Goal: Transaction & Acquisition: Book appointment/travel/reservation

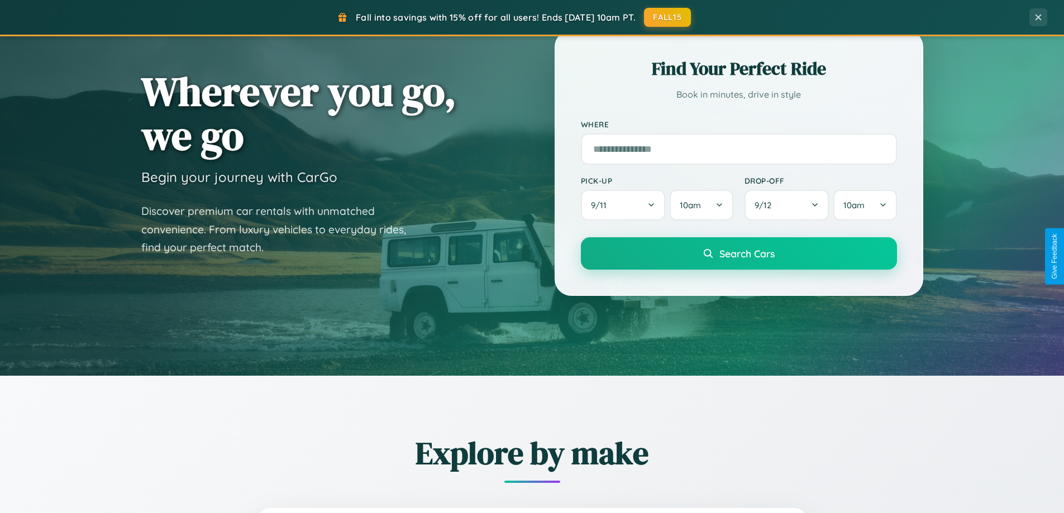
scroll to position [769, 0]
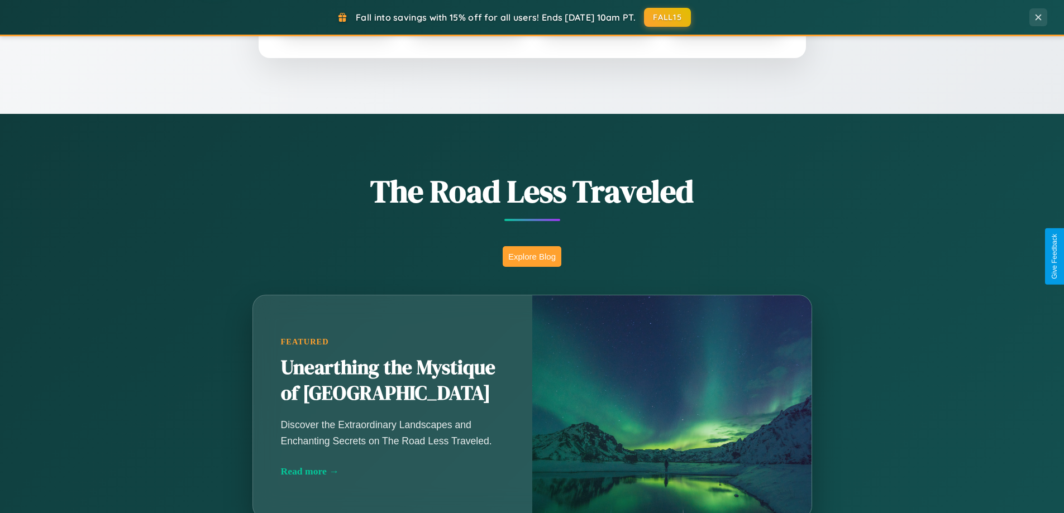
click at [532, 256] on button "Explore Blog" at bounding box center [532, 256] width 59 height 21
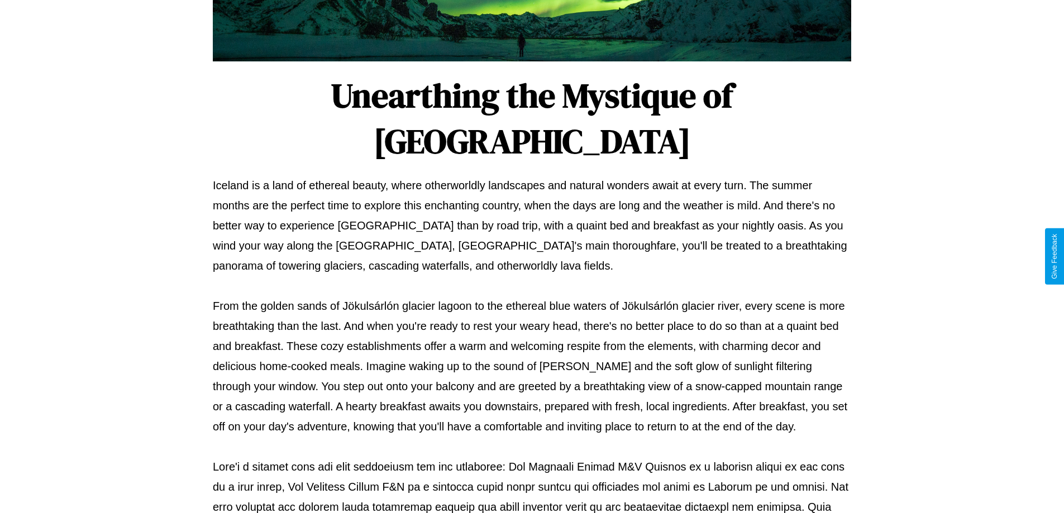
scroll to position [362, 0]
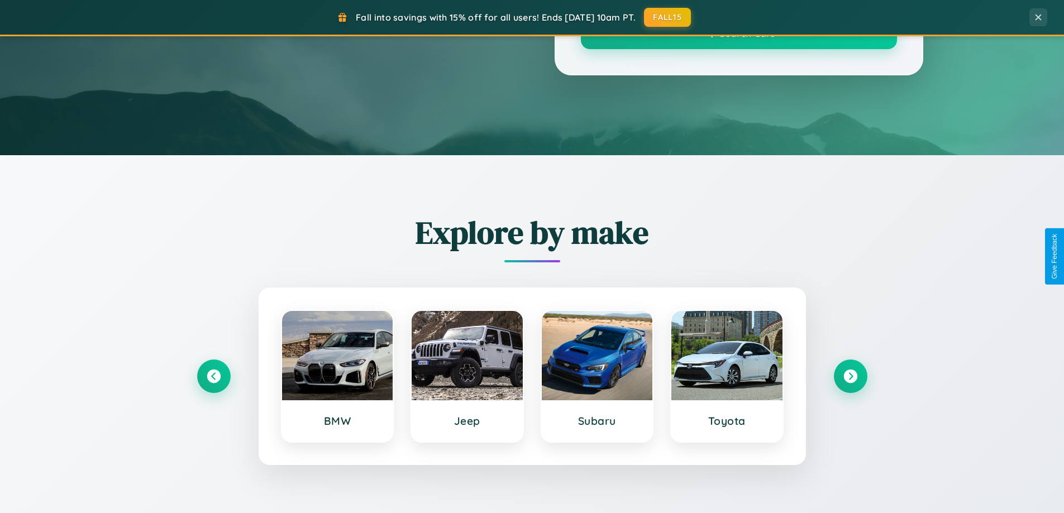
scroll to position [769, 0]
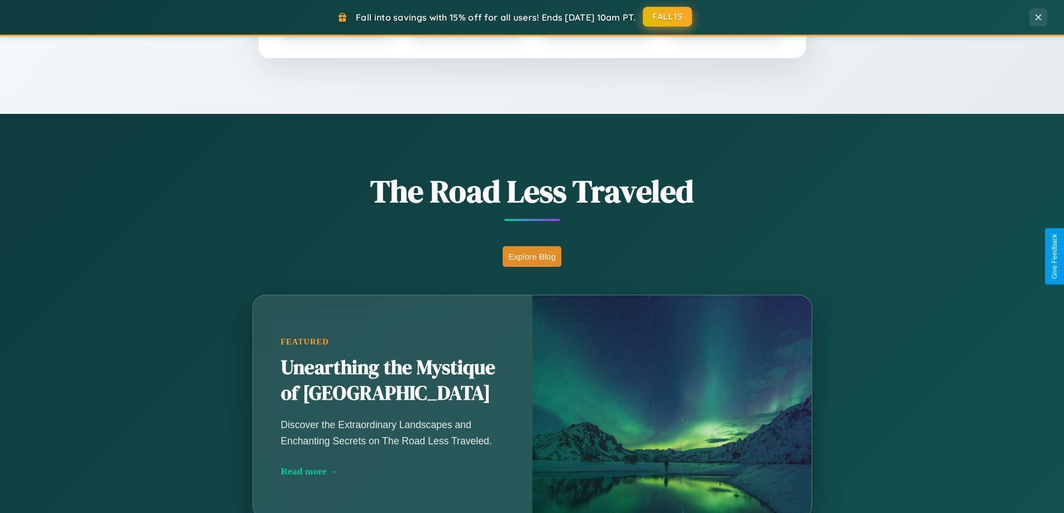
click at [668, 17] on button "FALL15" at bounding box center [667, 17] width 49 height 20
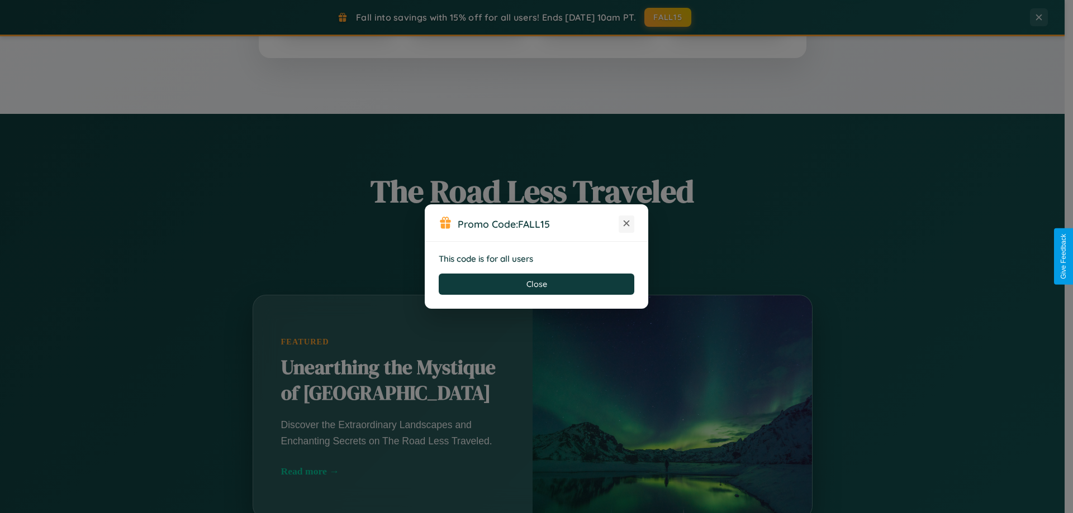
click at [626, 224] on icon at bounding box center [626, 223] width 11 height 11
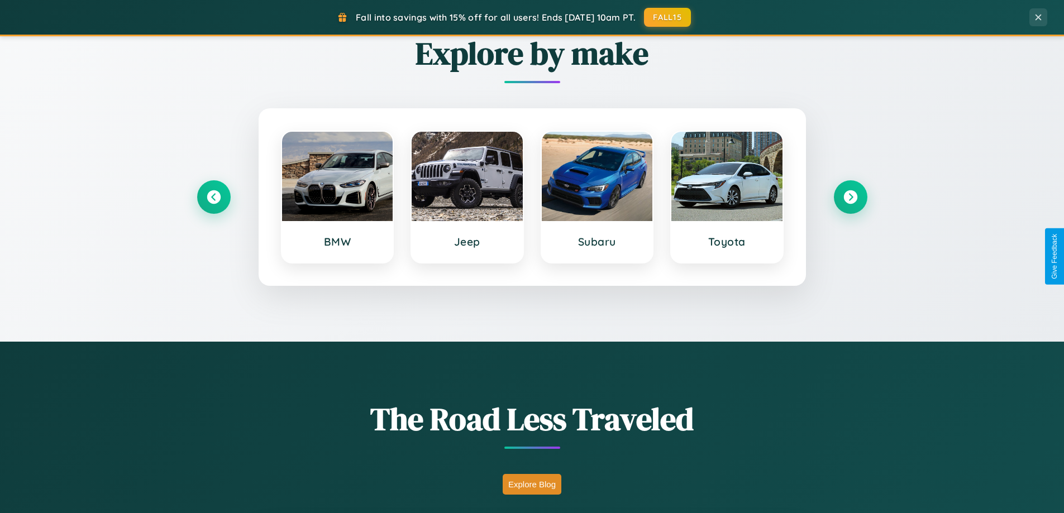
scroll to position [0, 0]
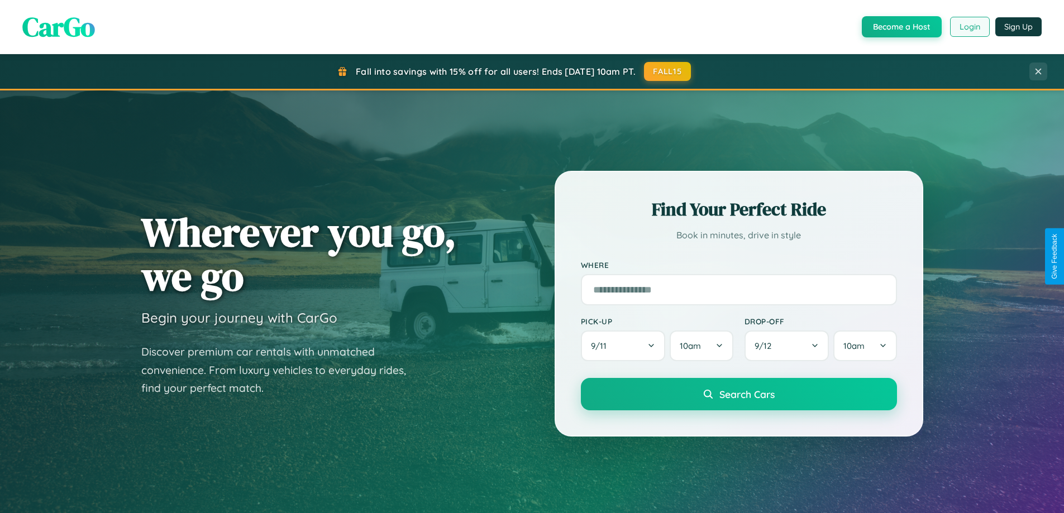
click at [969, 27] on button "Login" at bounding box center [970, 27] width 40 height 20
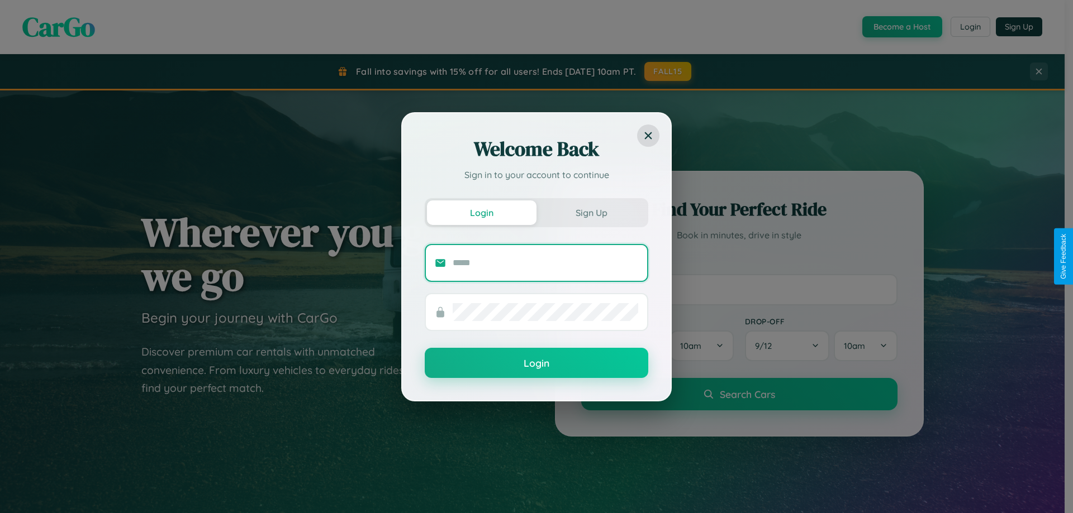
click at [545, 263] on input "text" at bounding box center [545, 263] width 185 height 18
type input "**********"
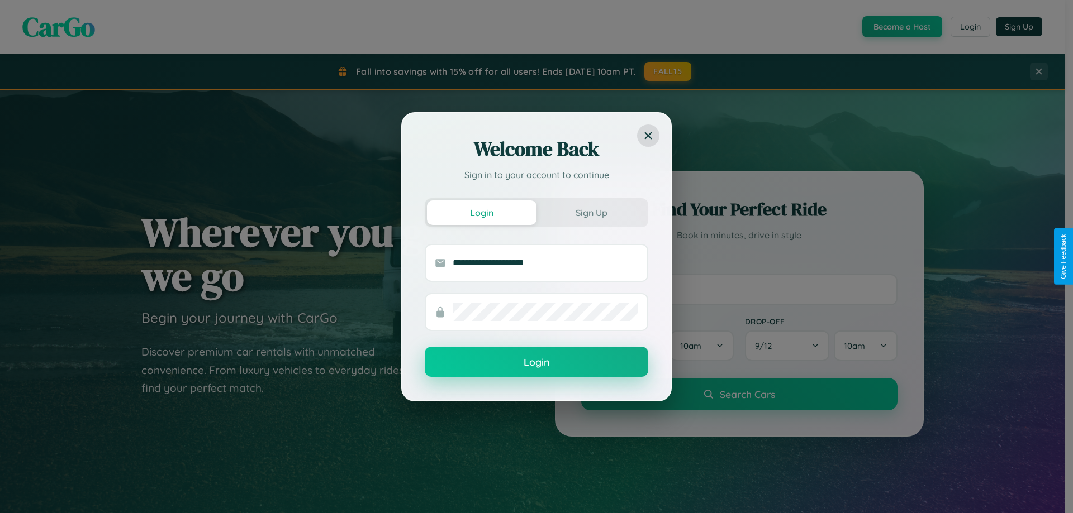
click at [536, 363] on button "Login" at bounding box center [536, 362] width 223 height 30
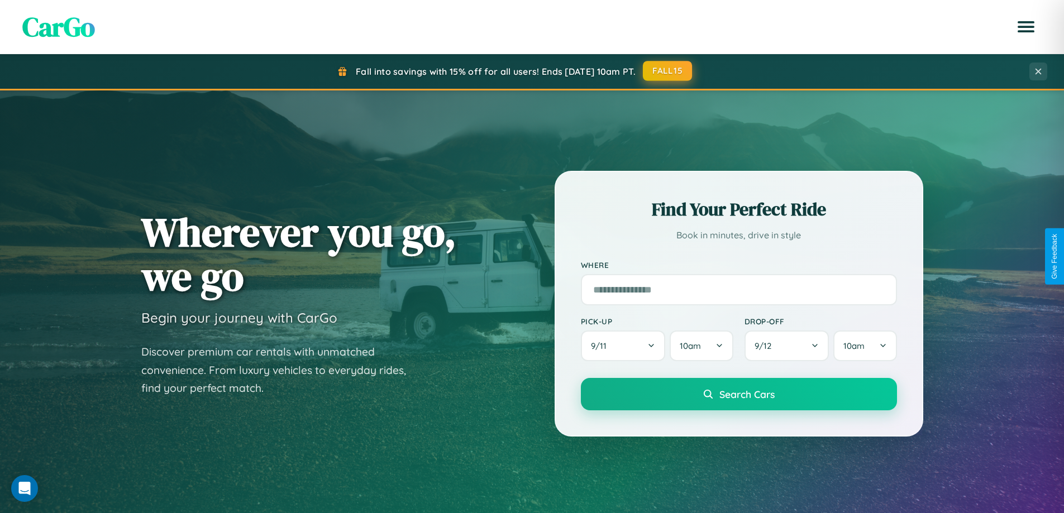
click at [668, 71] on button "FALL15" at bounding box center [667, 71] width 49 height 20
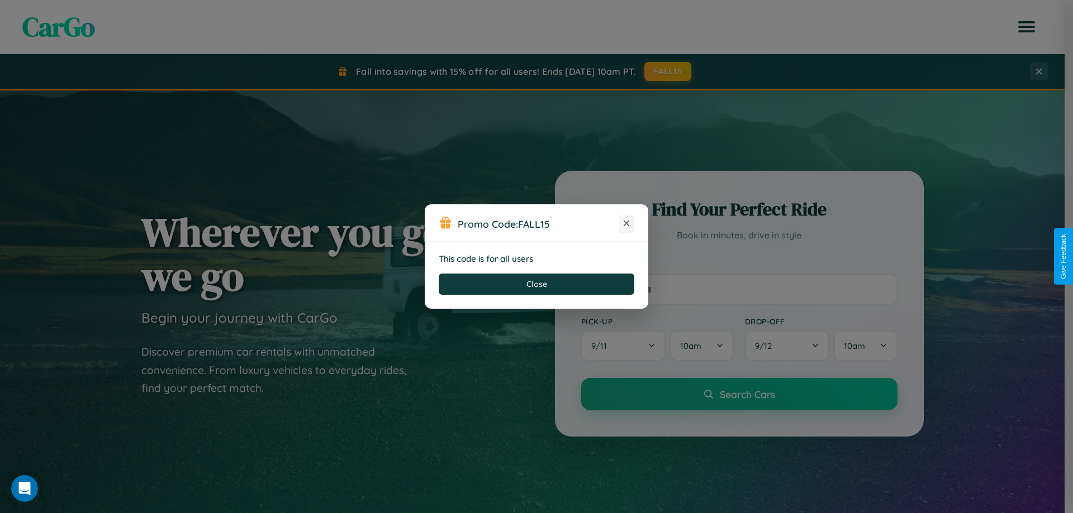
click at [626, 224] on icon at bounding box center [626, 223] width 11 height 11
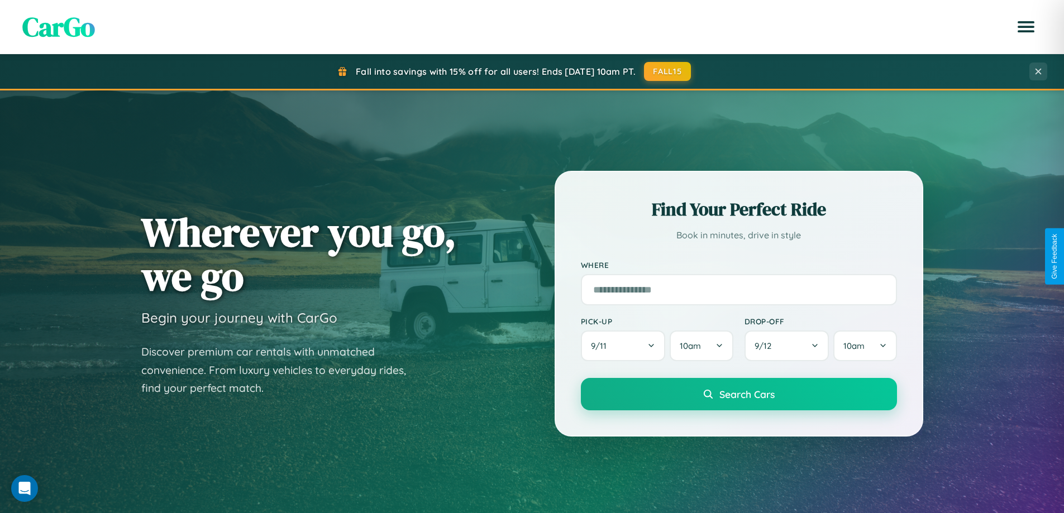
scroll to position [482, 0]
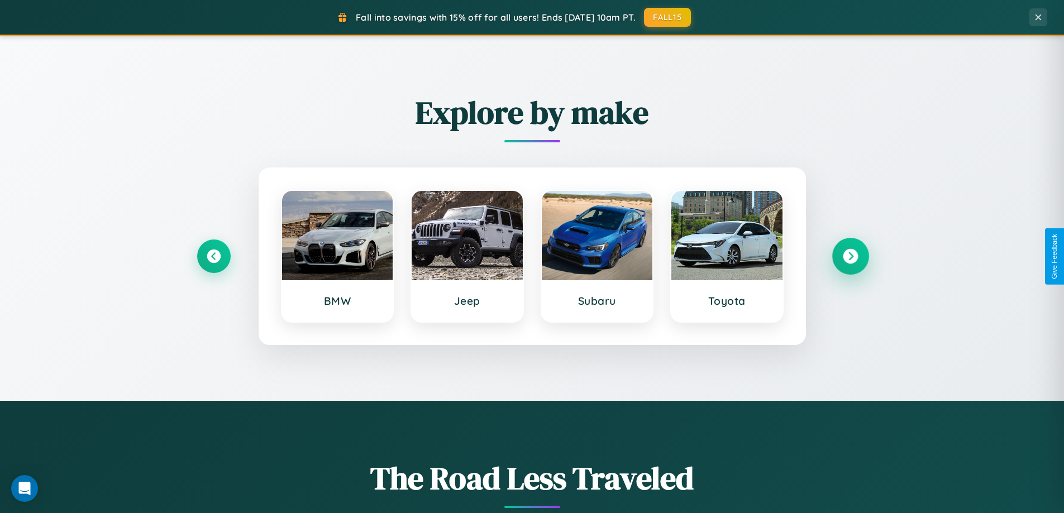
click at [850, 256] on icon at bounding box center [850, 256] width 15 height 15
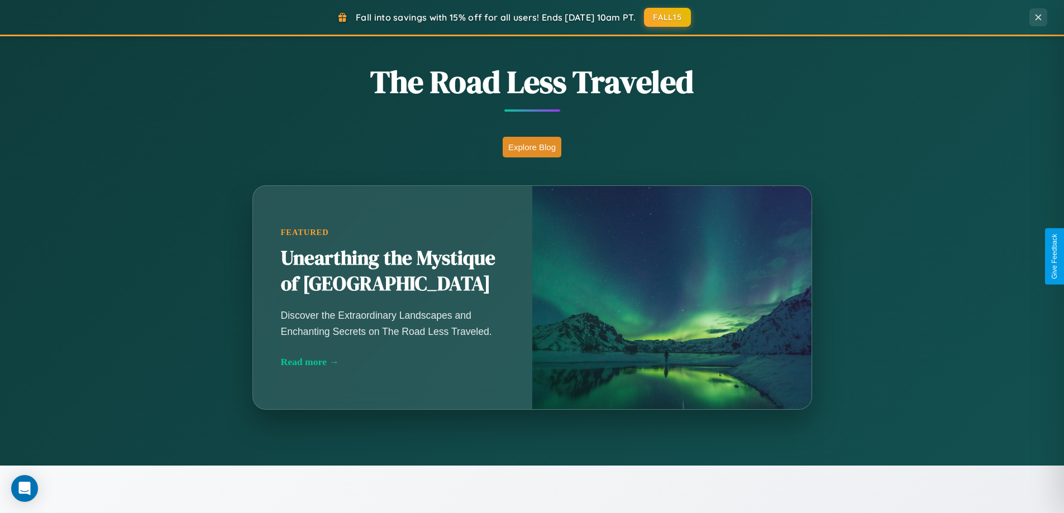
scroll to position [1795, 0]
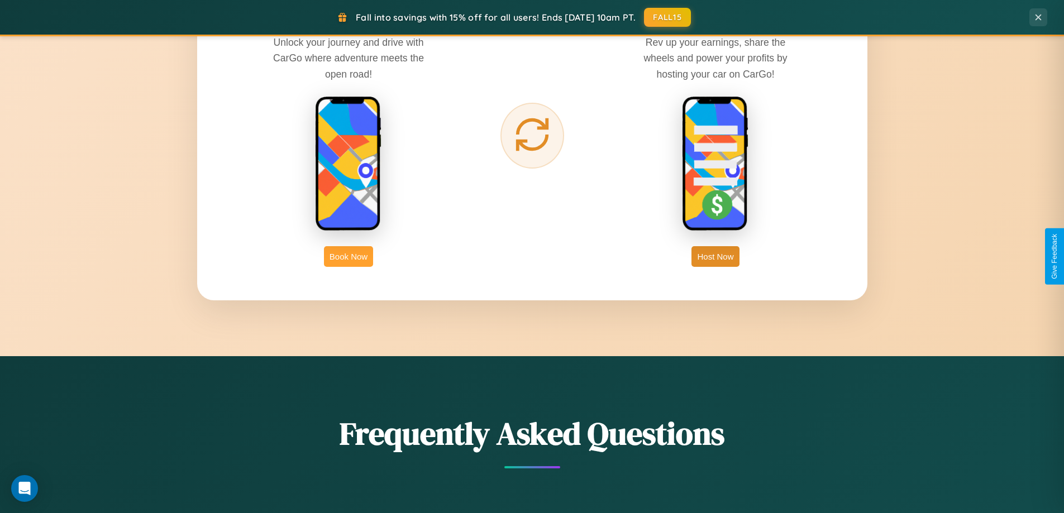
click at [349, 256] on button "Book Now" at bounding box center [348, 256] width 49 height 21
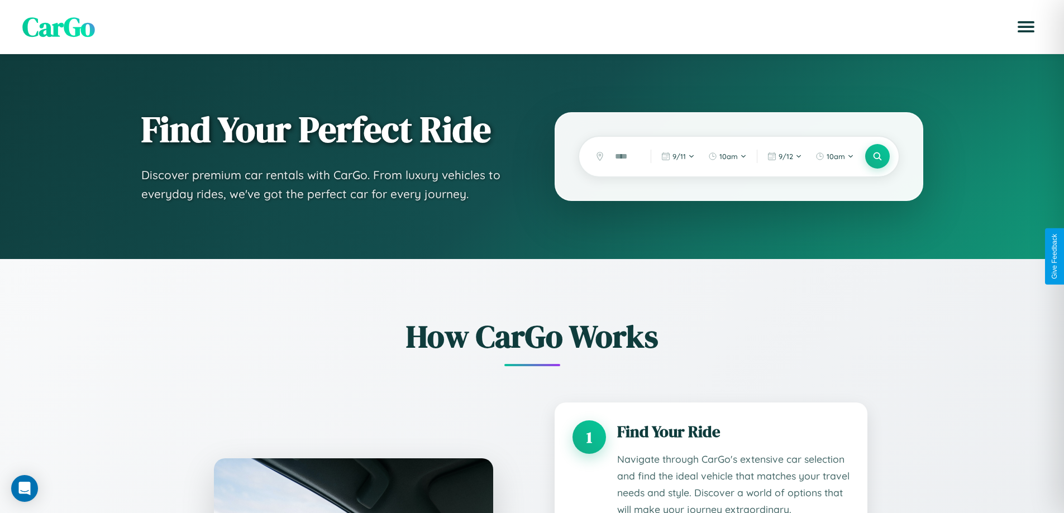
scroll to position [931, 0]
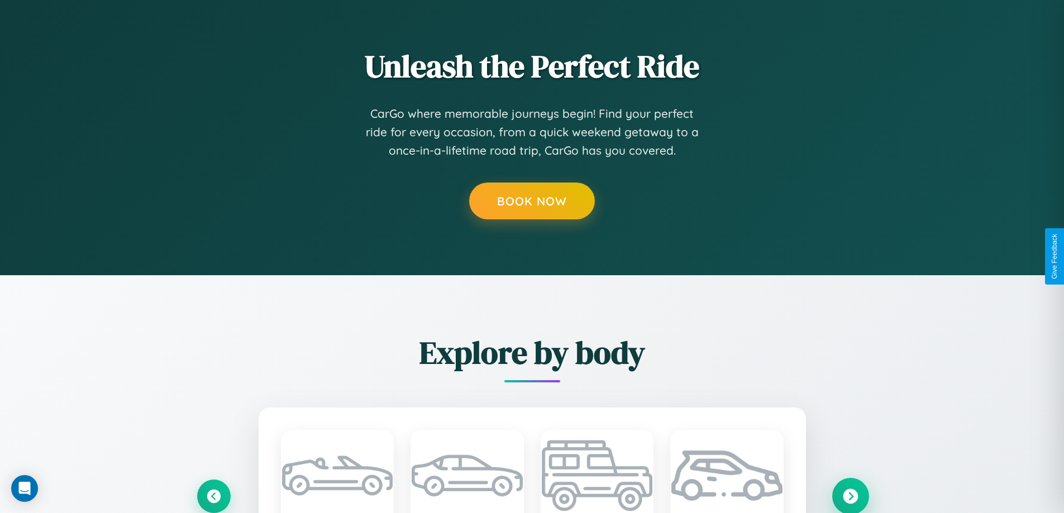
click at [850, 496] on icon at bounding box center [850, 496] width 15 height 15
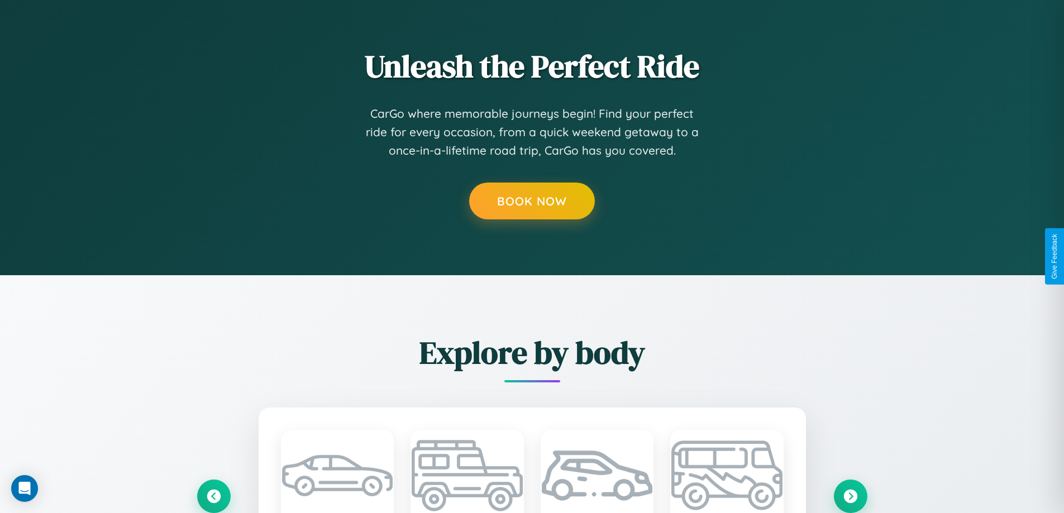
scroll to position [0, 0]
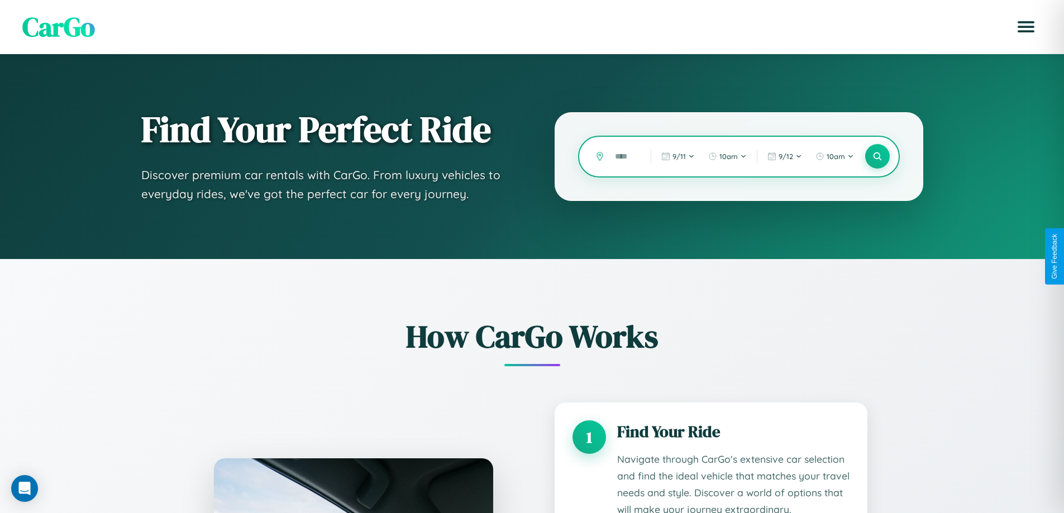
click at [625, 156] on input "text" at bounding box center [625, 157] width 30 height 20
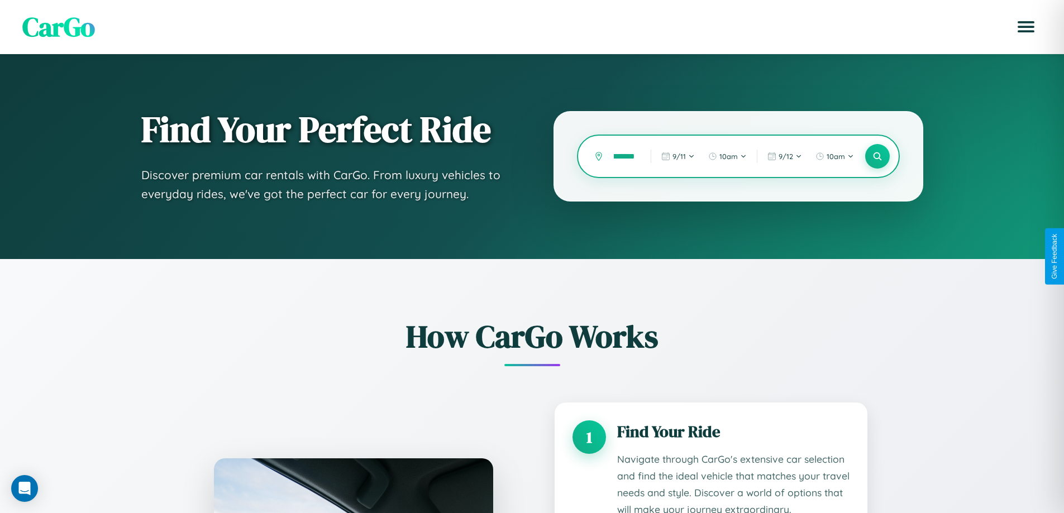
scroll to position [0, 6]
type input "*******"
click at [877, 156] on icon at bounding box center [877, 156] width 11 height 11
